Goal: Task Accomplishment & Management: Complete application form

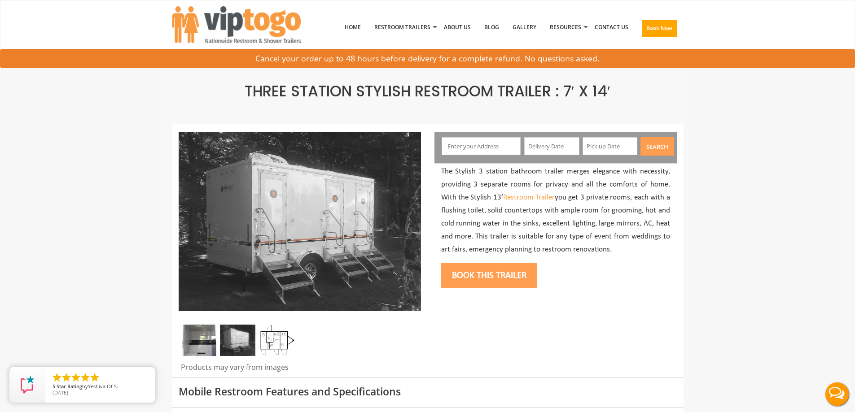
click at [471, 145] on input "text" at bounding box center [481, 146] width 79 height 18
type input "[GEOGRAPHIC_DATA], [GEOGRAPHIC_DATA], [GEOGRAPHIC_DATA]"
click at [549, 146] on input "text" at bounding box center [551, 146] width 55 height 18
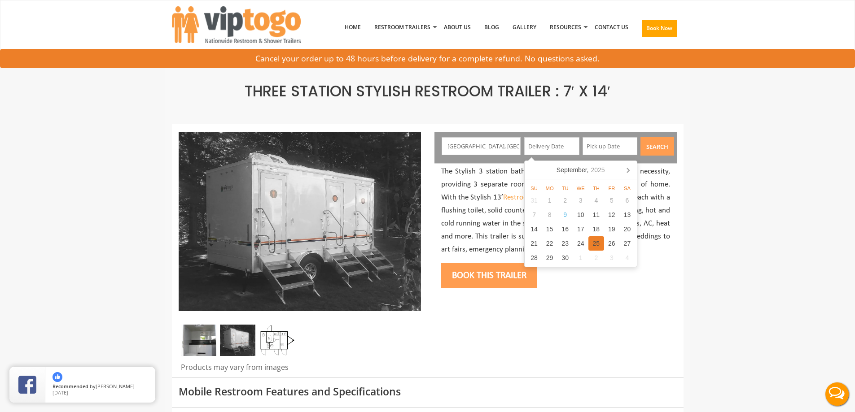
click at [601, 244] on div "25" at bounding box center [596, 243] width 16 height 14
type input "[DATE]"
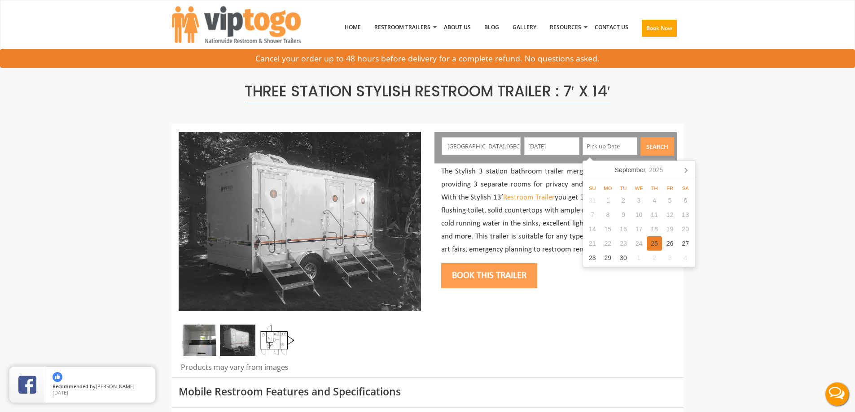
click at [651, 244] on div "25" at bounding box center [655, 243] width 16 height 14
type input "[DATE]"
click at [659, 154] on button "Search" at bounding box center [657, 146] width 34 height 18
